Goal: Task Accomplishment & Management: Manage account settings

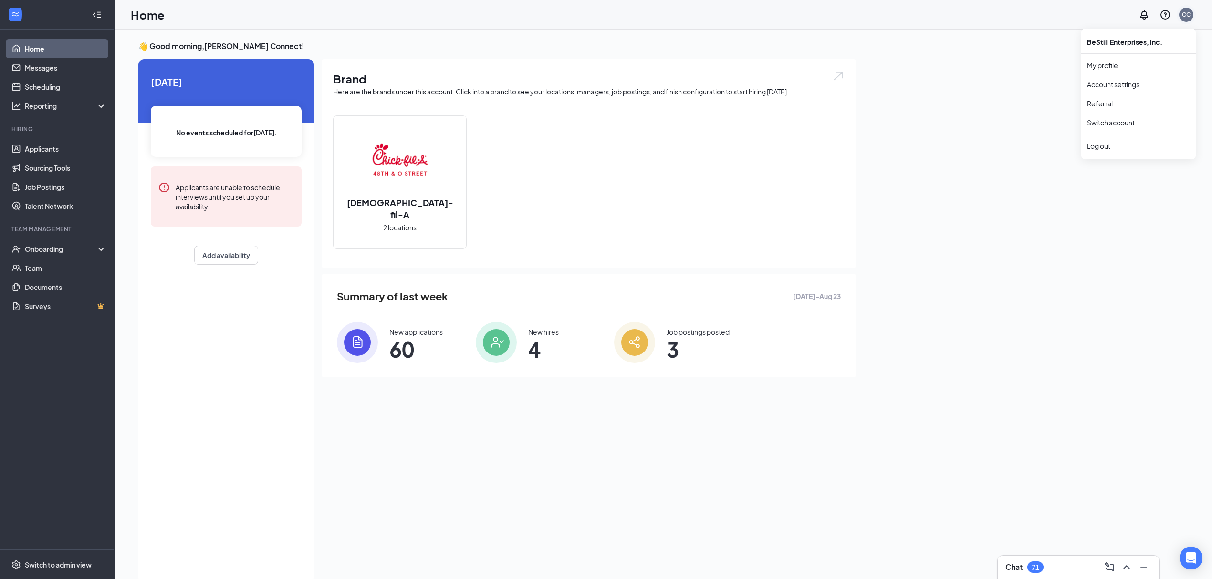
click at [1187, 14] on div "CC" at bounding box center [1185, 14] width 9 height 8
click at [1110, 122] on link "Switch account" at bounding box center [1111, 122] width 48 height 9
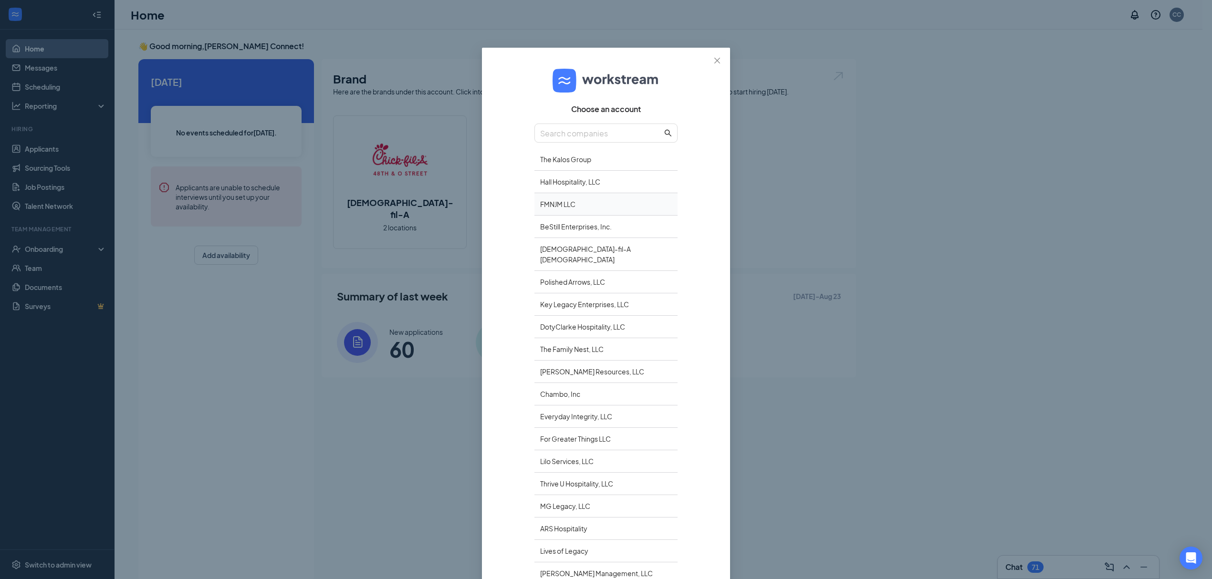
click at [561, 202] on div "FMNJM LLC" at bounding box center [605, 204] width 143 height 22
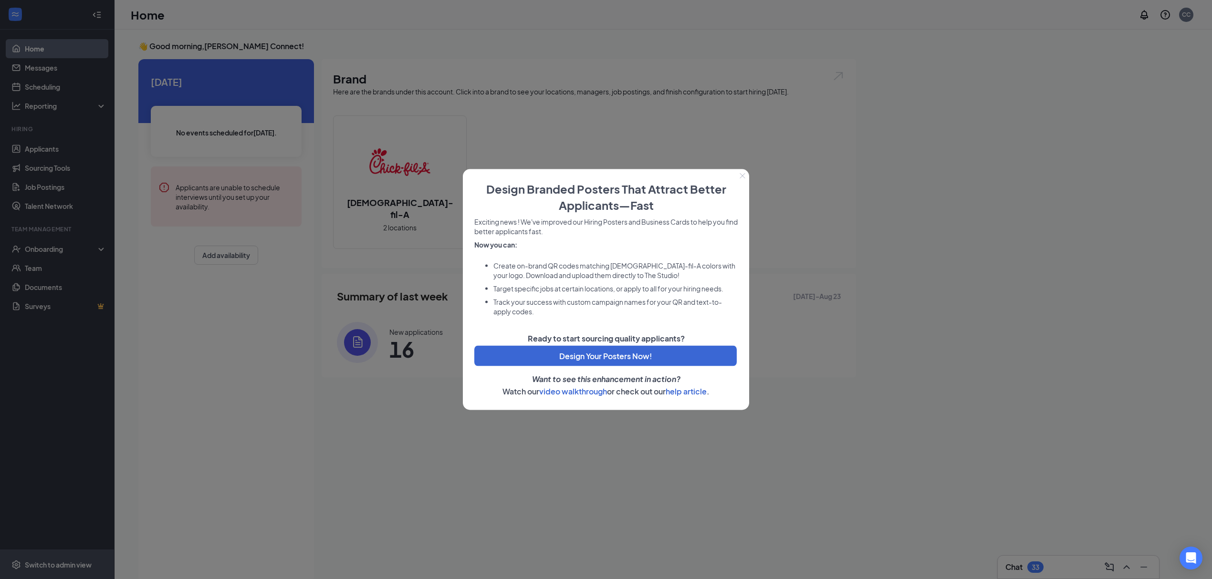
click at [54, 566] on div at bounding box center [606, 289] width 1212 height 579
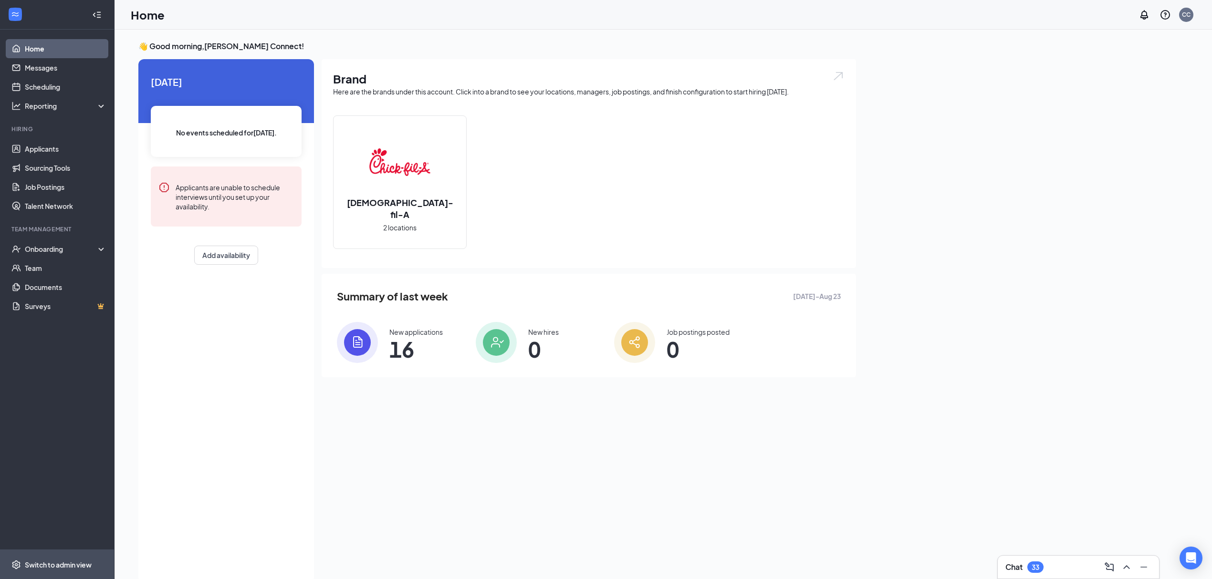
click at [54, 566] on div "Switch to admin view" at bounding box center [58, 565] width 67 height 10
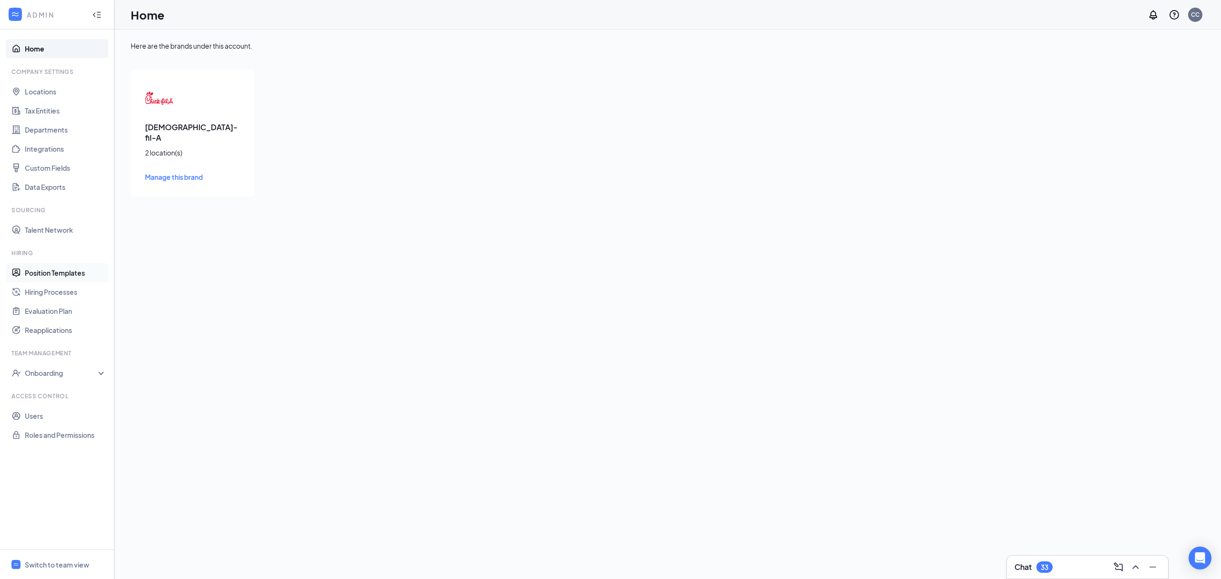
click at [65, 271] on link "Position Templates" at bounding box center [66, 272] width 82 height 19
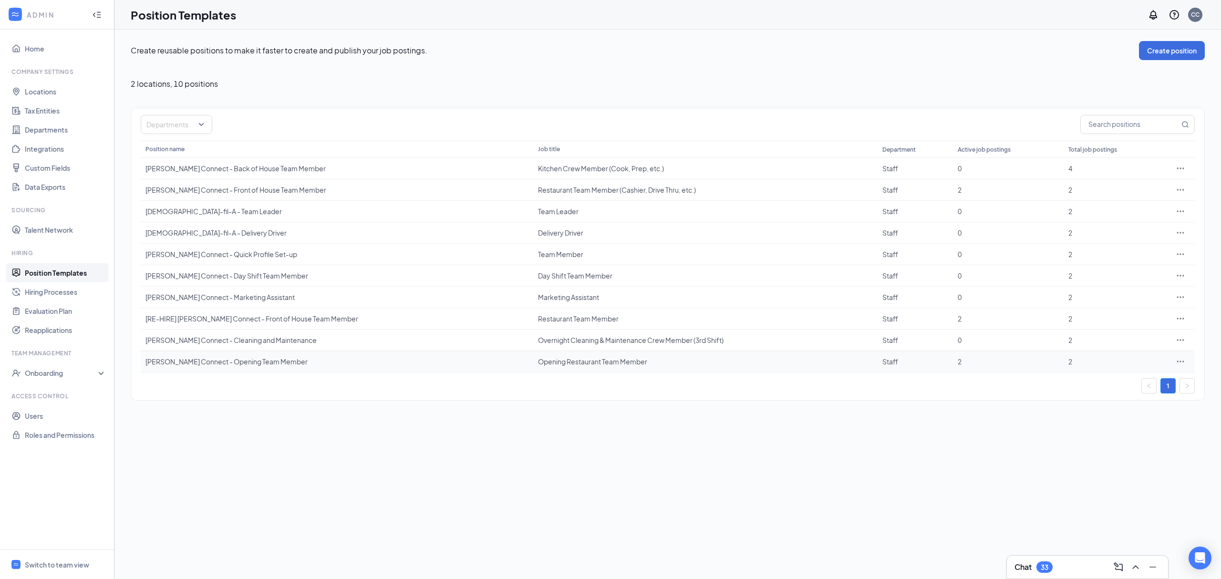
click at [1181, 365] on icon "Ellipses" at bounding box center [1181, 362] width 10 height 10
click at [1124, 382] on span "Edit" at bounding box center [1136, 383] width 82 height 10
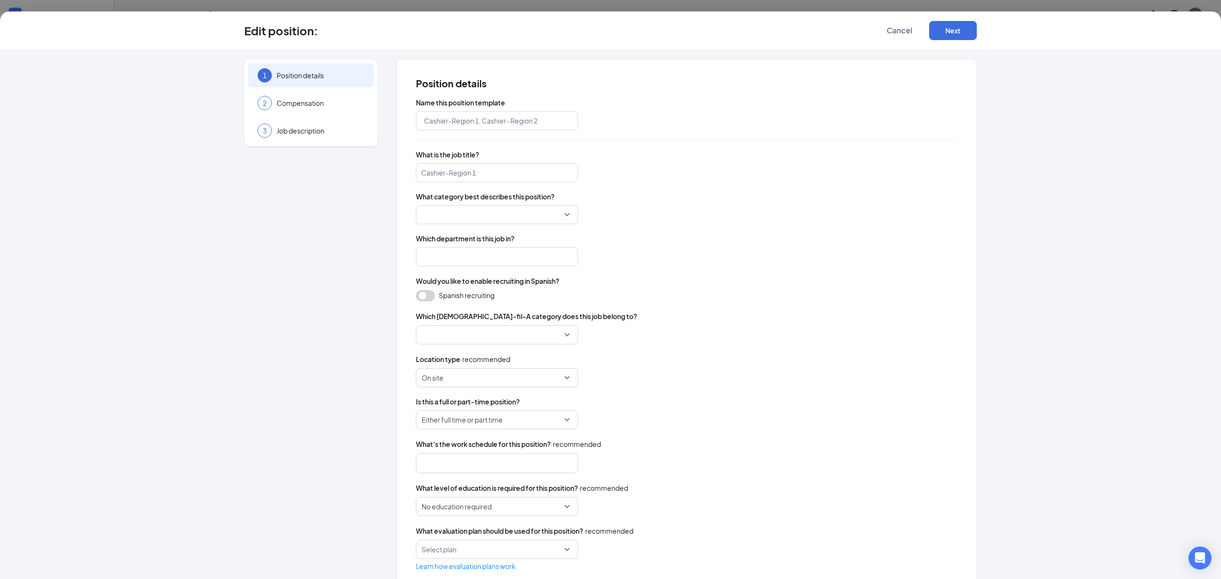
type input "Cooper Connect - Opening Team Member"
type input "Opening Restaurant Team Member"
type input "Staff"
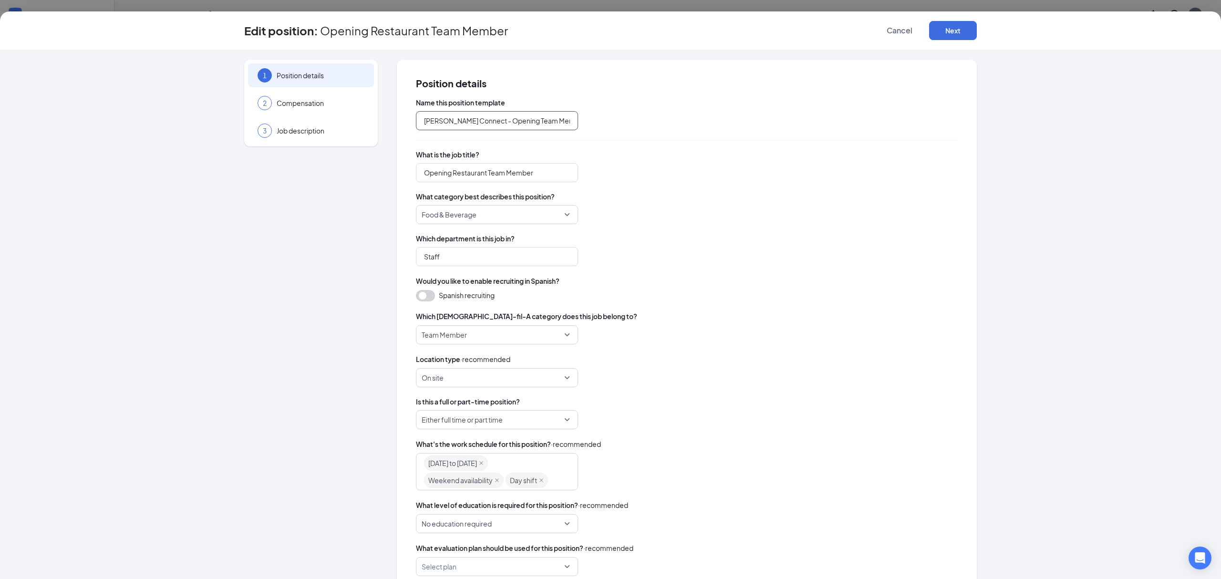
drag, startPoint x: 507, startPoint y: 122, endPoint x: 481, endPoint y: 122, distance: 25.3
click at [481, 122] on input "Cooper Connect - Opening Team Member" at bounding box center [497, 120] width 162 height 19
type input "Cooper Connect - Restaurant Team Member"
click at [443, 168] on input "Opening Restaurant Team Member" at bounding box center [497, 172] width 162 height 19
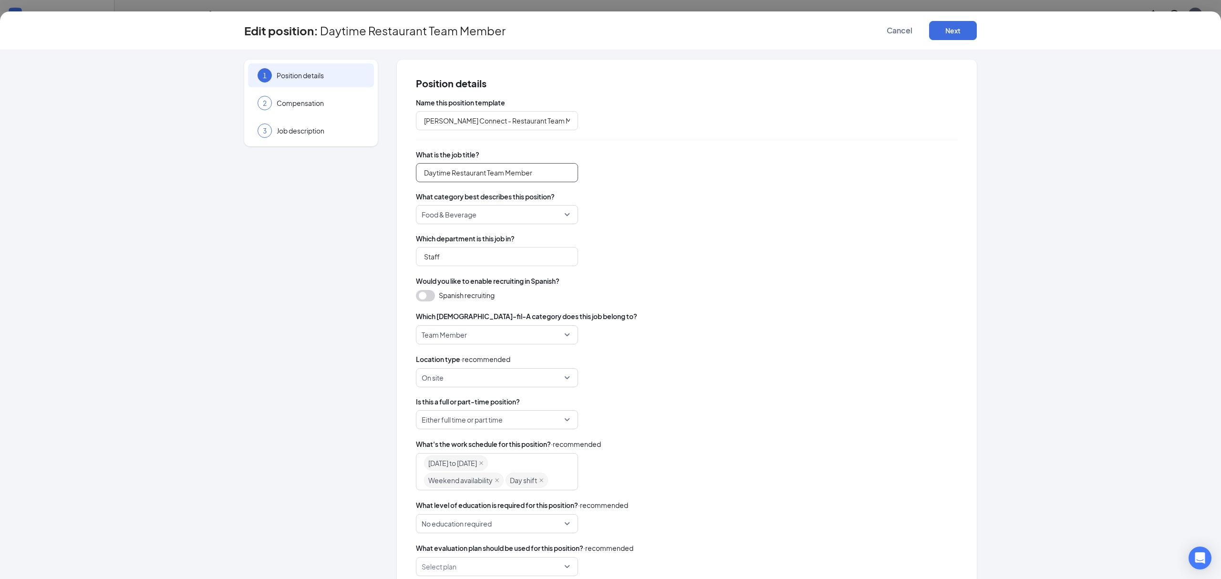
type input "Daytime Restaurant Team Member"
click at [359, 256] on div "1 Position details 2 Compensation 3 Job description" at bounding box center [311, 334] width 134 height 548
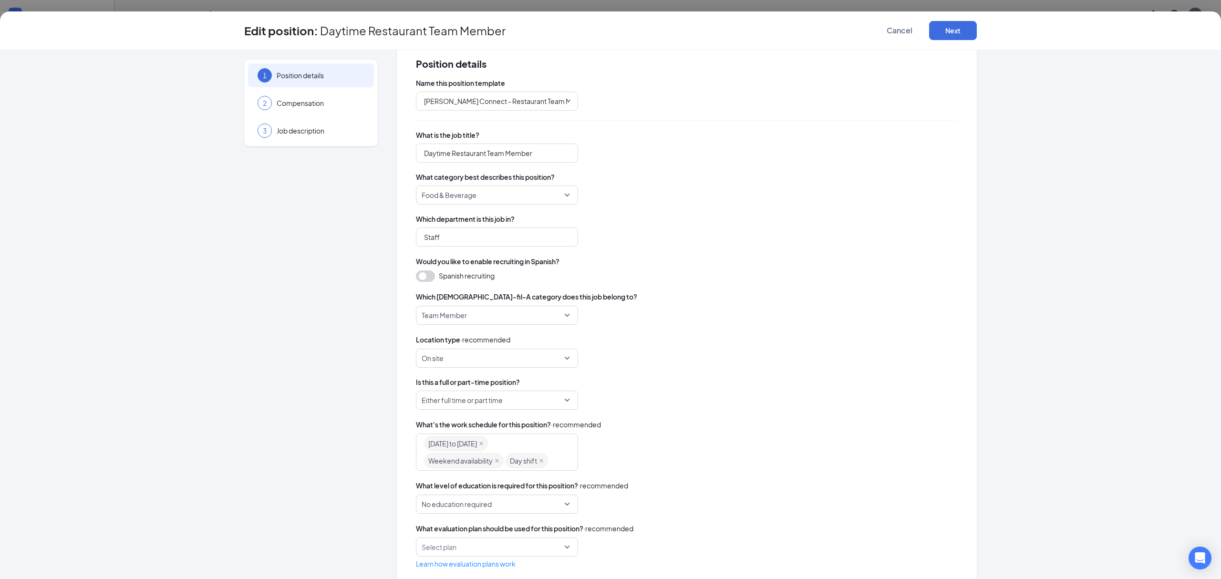
scroll to position [39, 0]
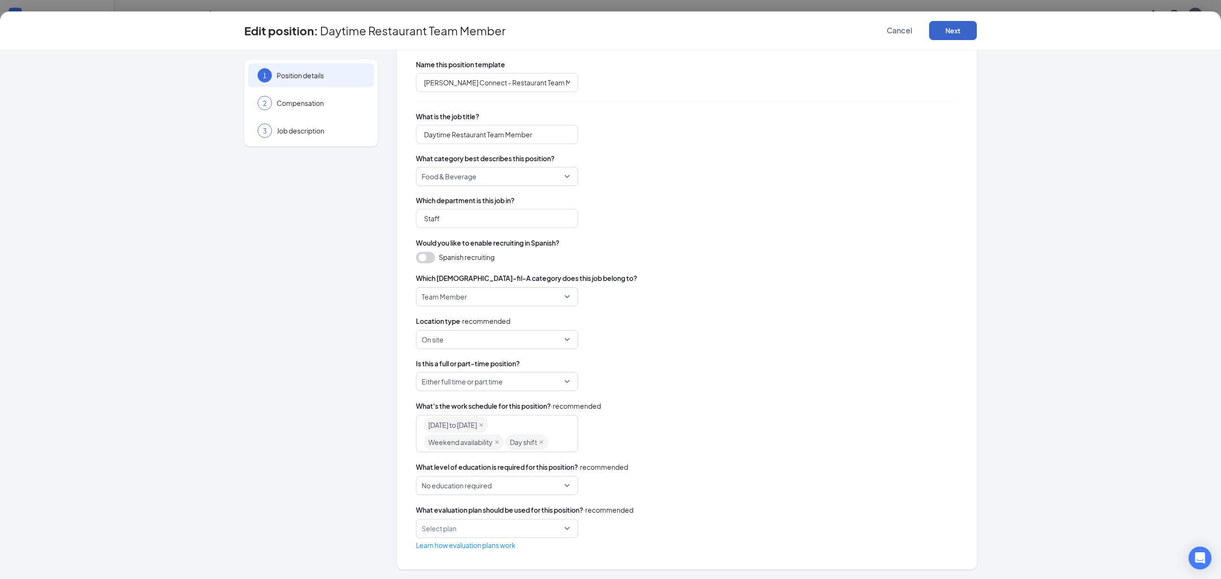
click at [947, 32] on button "Next" at bounding box center [953, 30] width 48 height 19
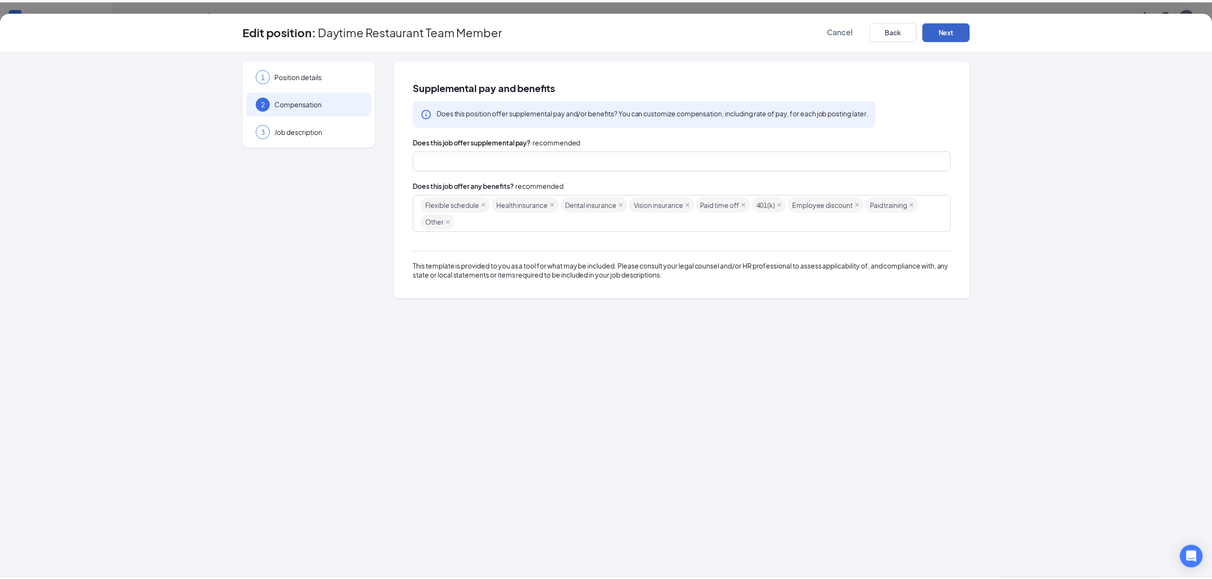
scroll to position [0, 0]
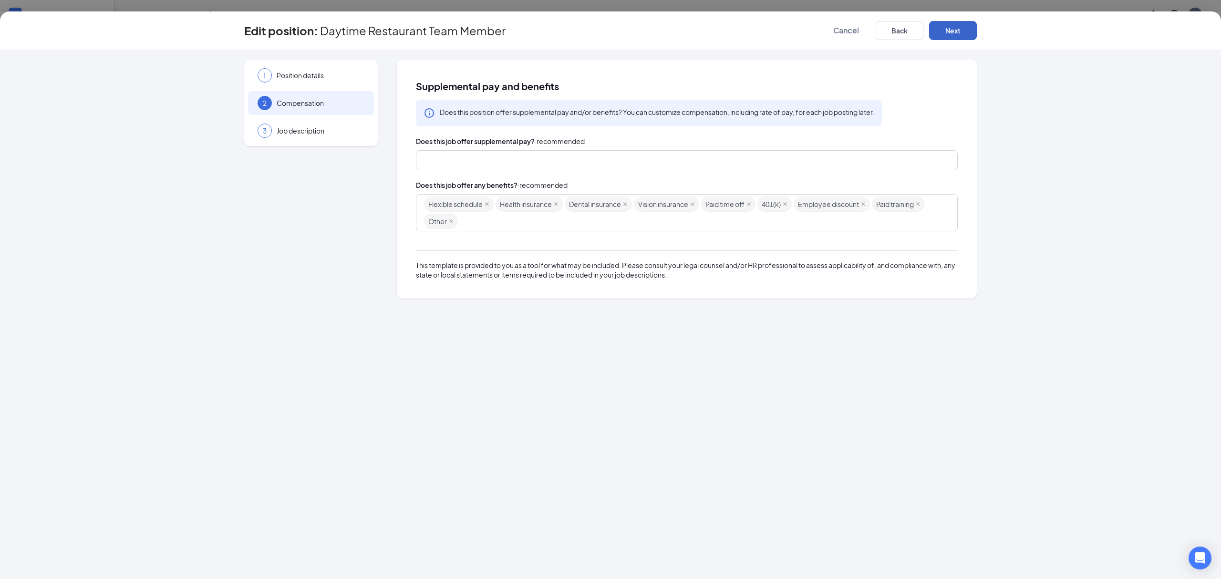
click at [947, 32] on button "Next" at bounding box center [953, 30] width 48 height 19
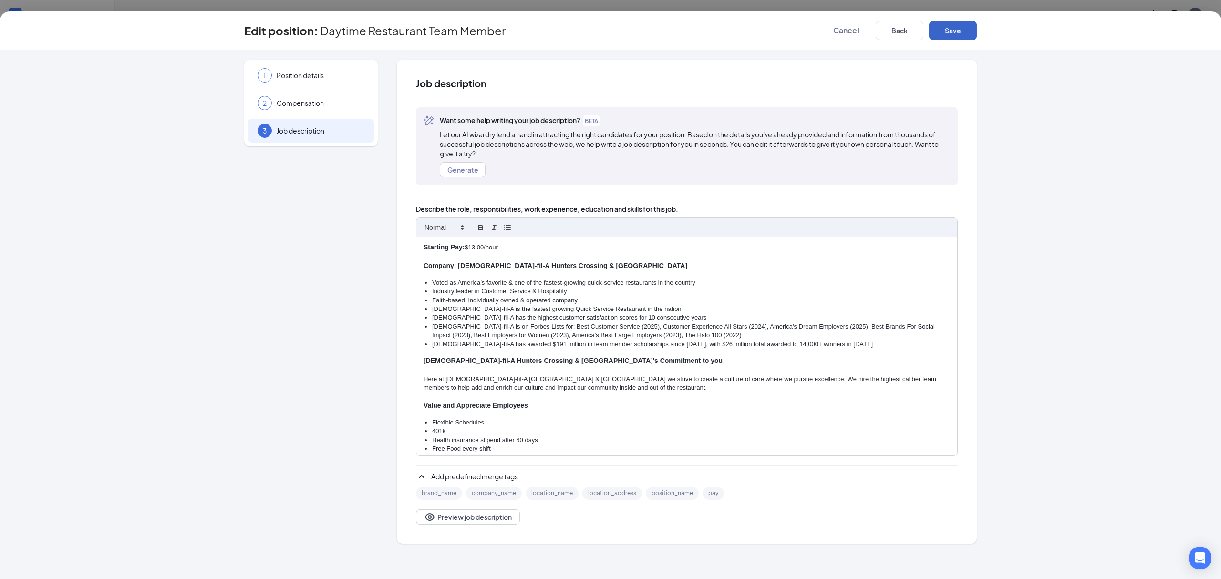
click at [947, 32] on button "Save" at bounding box center [953, 30] width 48 height 19
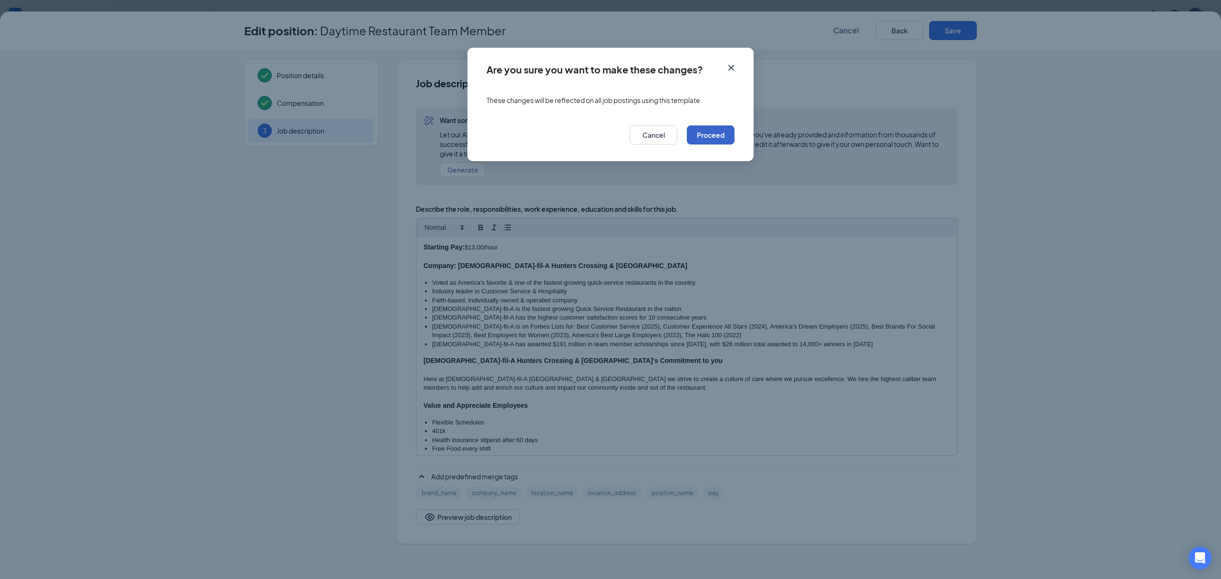
click at [725, 129] on button "Proceed" at bounding box center [711, 134] width 48 height 19
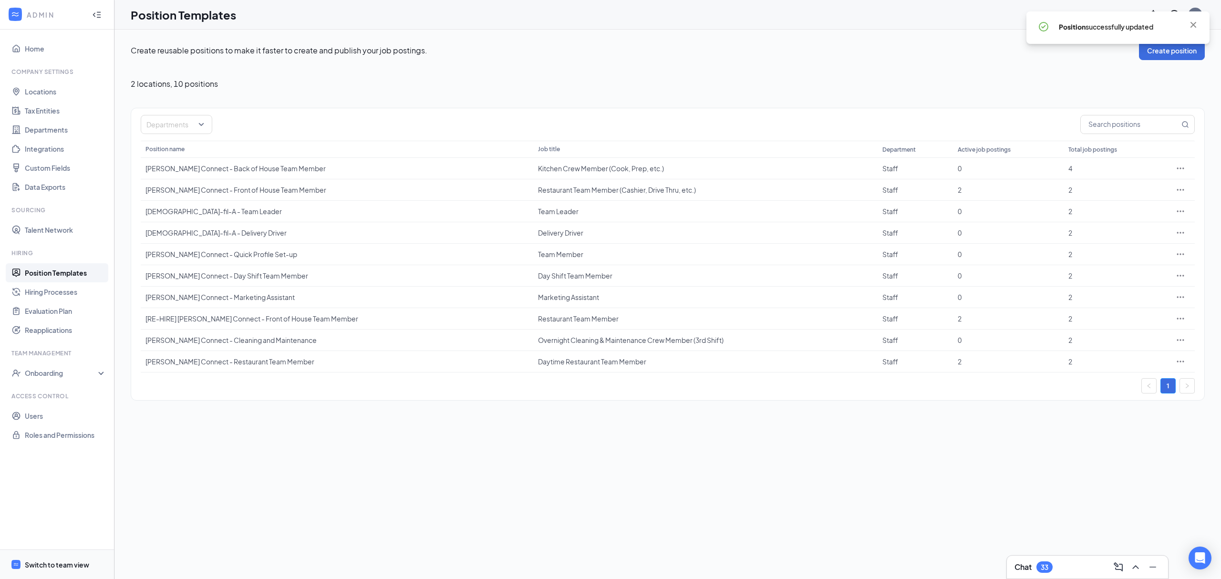
click at [51, 571] on span "Switch to team view" at bounding box center [66, 564] width 82 height 29
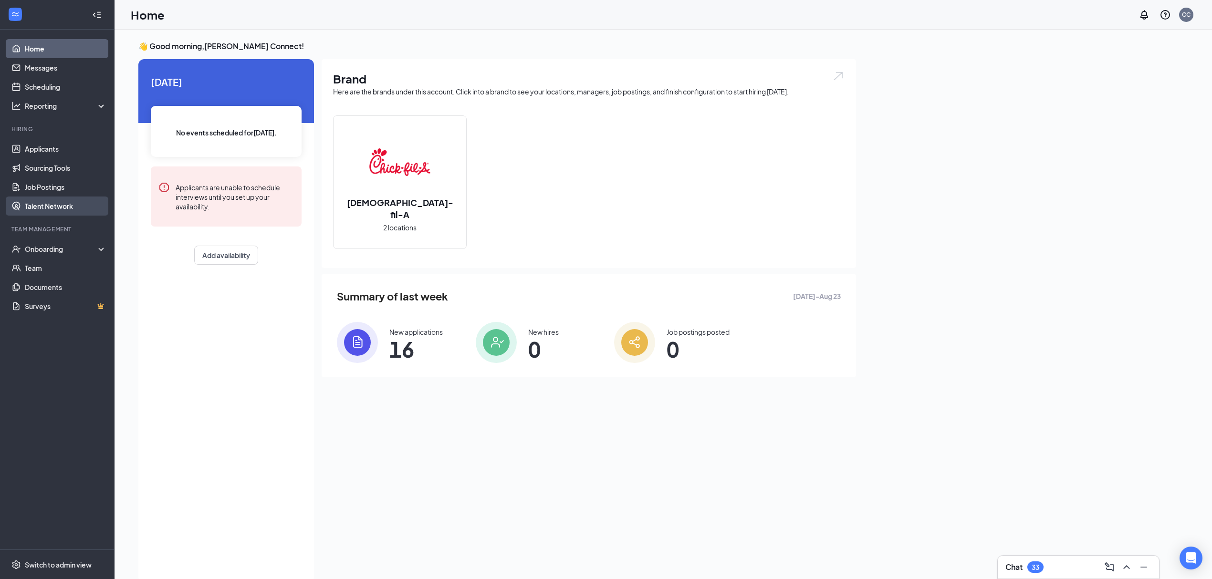
click at [35, 197] on link "Talent Network" at bounding box center [66, 206] width 82 height 19
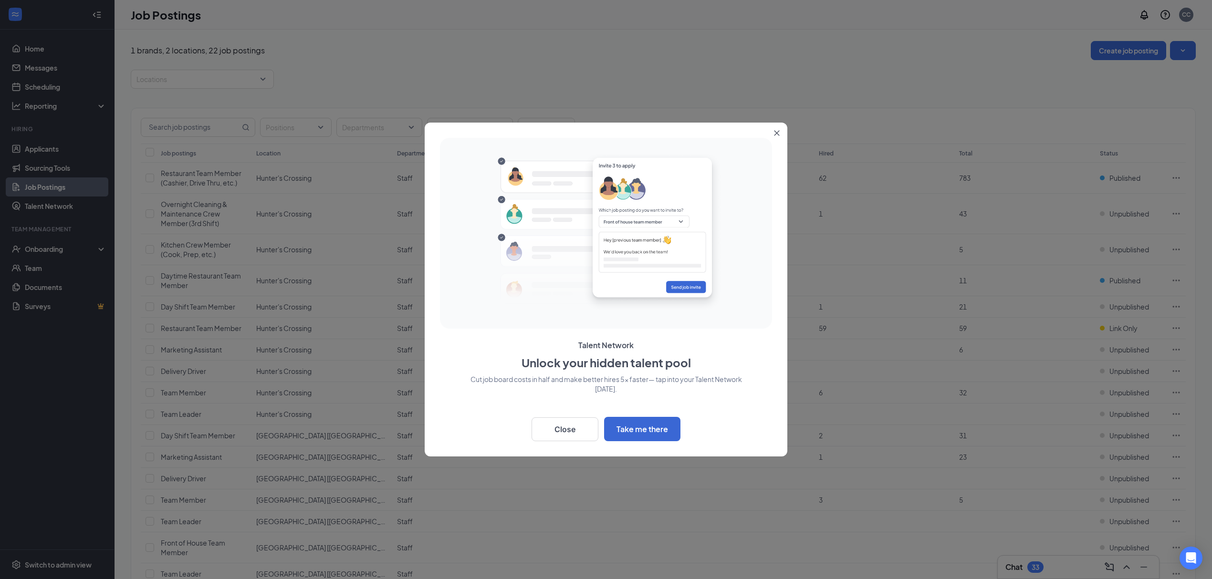
click at [777, 125] on button "Close" at bounding box center [778, 131] width 17 height 17
